Goal: Task Accomplishment & Management: Manage account settings

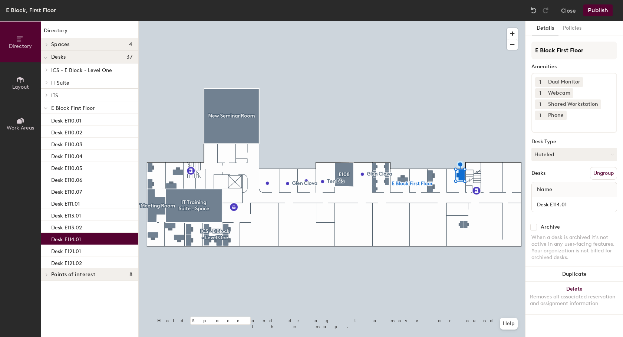
click at [535, 227] on input "checkbox" at bounding box center [534, 227] width 7 height 7
checkbox input "true"
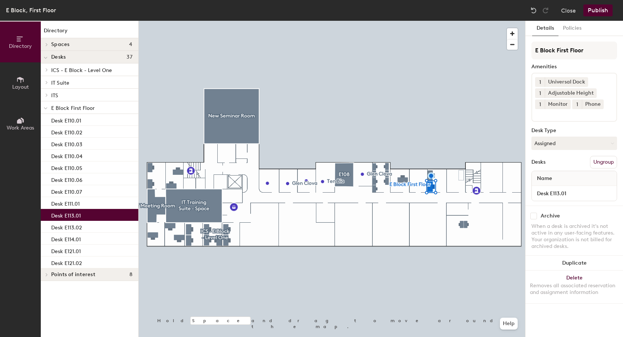
click at [533, 216] on input "checkbox" at bounding box center [534, 216] width 7 height 7
checkbox input "true"
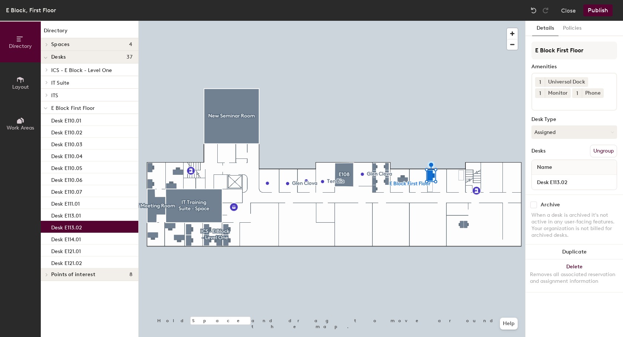
click at [534, 204] on input "checkbox" at bounding box center [534, 204] width 7 height 7
checkbox input "true"
click at [532, 204] on input "checkbox" at bounding box center [534, 204] width 7 height 7
checkbox input "false"
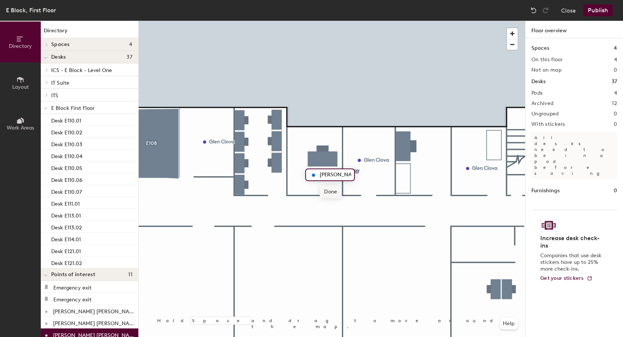
click at [328, 192] on span "Done" at bounding box center [331, 191] width 22 height 13
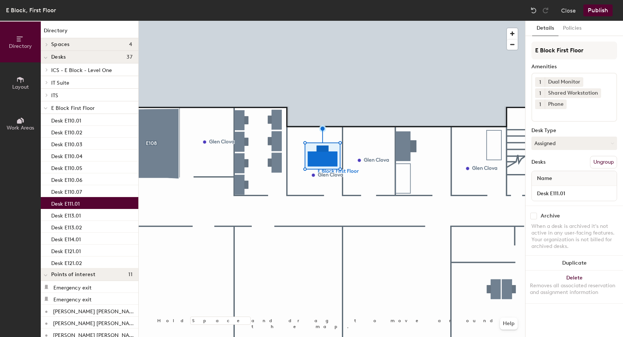
click at [534, 217] on input "checkbox" at bounding box center [534, 216] width 7 height 7
checkbox input "true"
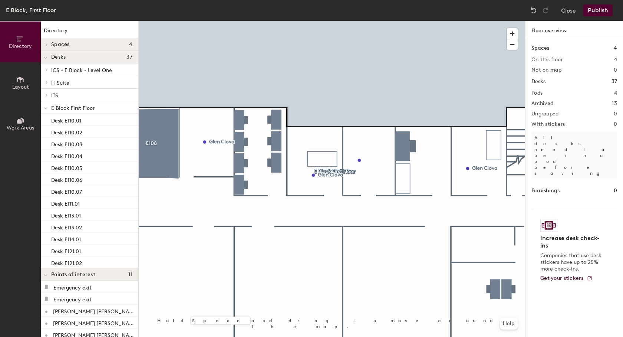
click at [14, 122] on button "Work Areas" at bounding box center [20, 123] width 41 height 41
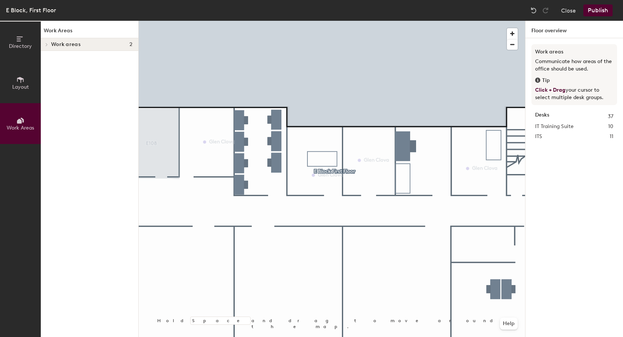
click at [47, 42] on div at bounding box center [46, 44] width 10 height 12
click at [17, 85] on span "Layout" at bounding box center [20, 87] width 17 height 6
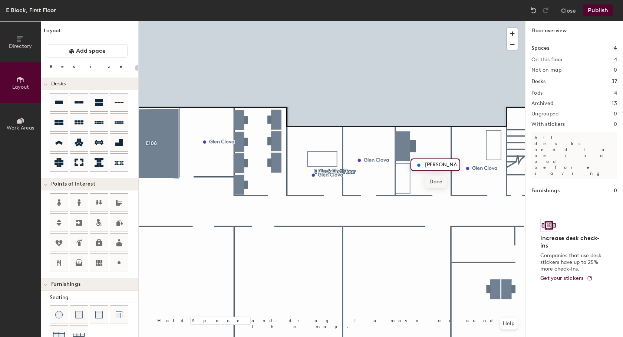
click at [437, 184] on span "Done" at bounding box center [436, 181] width 22 height 13
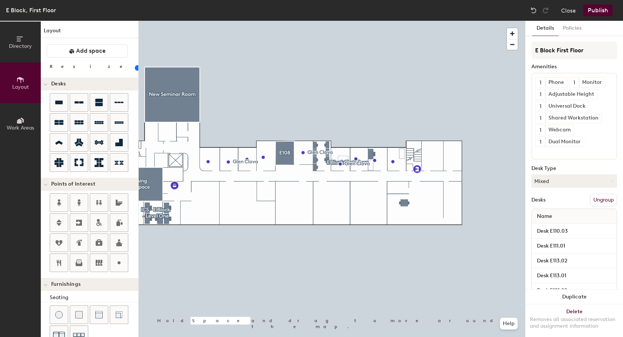
type input "180"
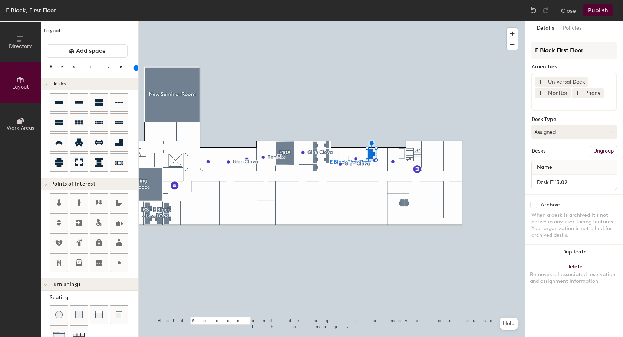
click at [532, 205] on input "checkbox" at bounding box center [534, 204] width 7 height 7
checkbox input "true"
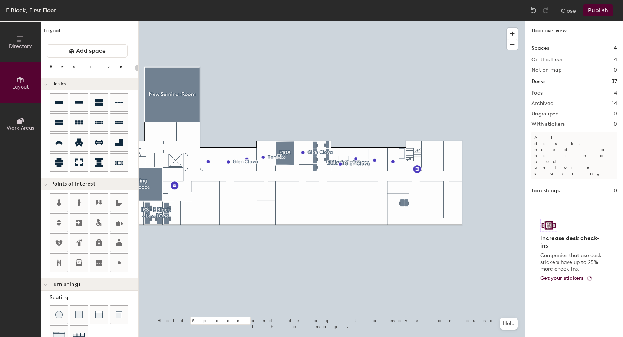
click at [598, 11] on button "Publish" at bounding box center [598, 10] width 29 height 12
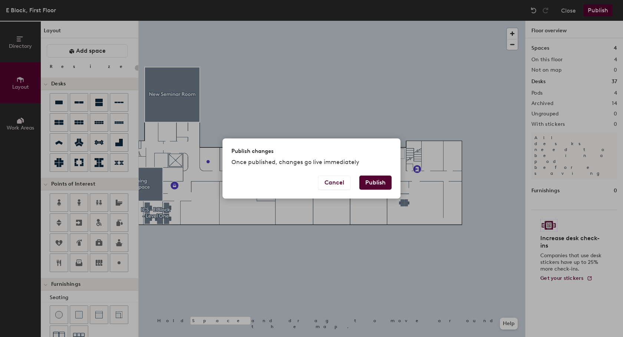
click at [378, 184] on button "Publish" at bounding box center [375, 182] width 32 height 14
type input "20"
